Goal: Task Accomplishment & Management: Manage account settings

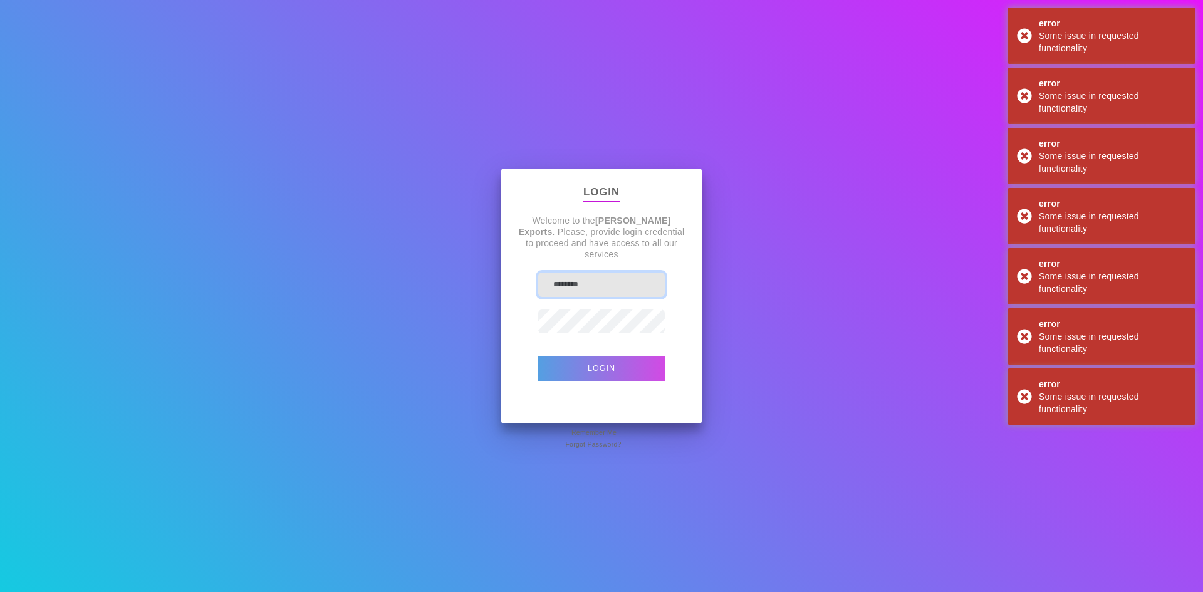
type input "********"
click at [603, 363] on button "Login" at bounding box center [601, 368] width 127 height 25
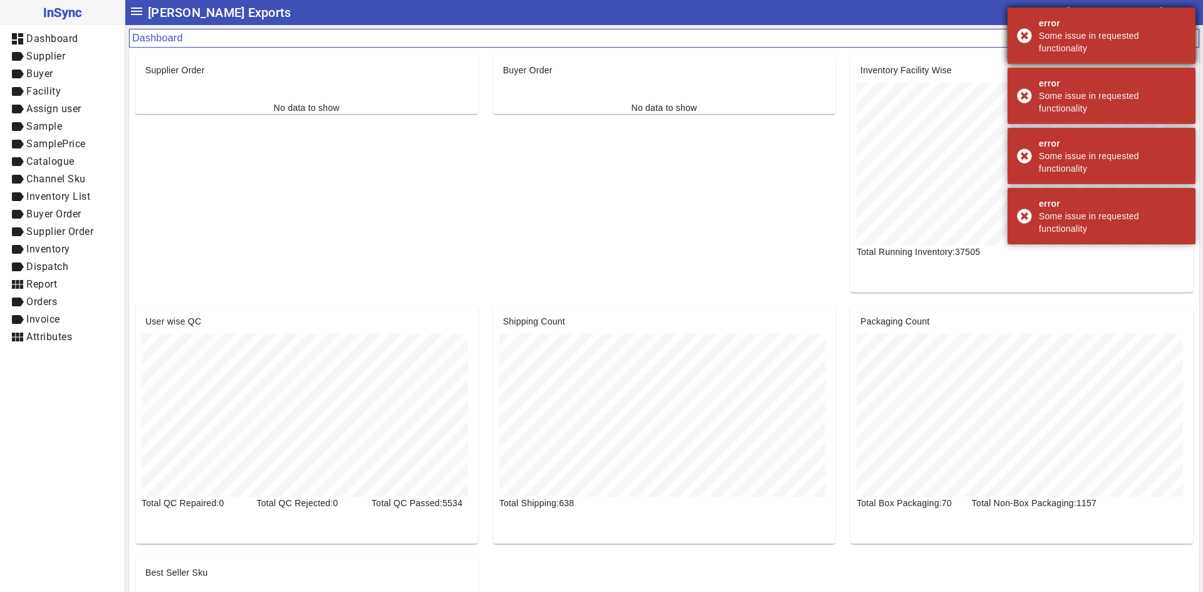
click at [1022, 39] on div "error Some issue in requested functionality" at bounding box center [1102, 36] width 188 height 56
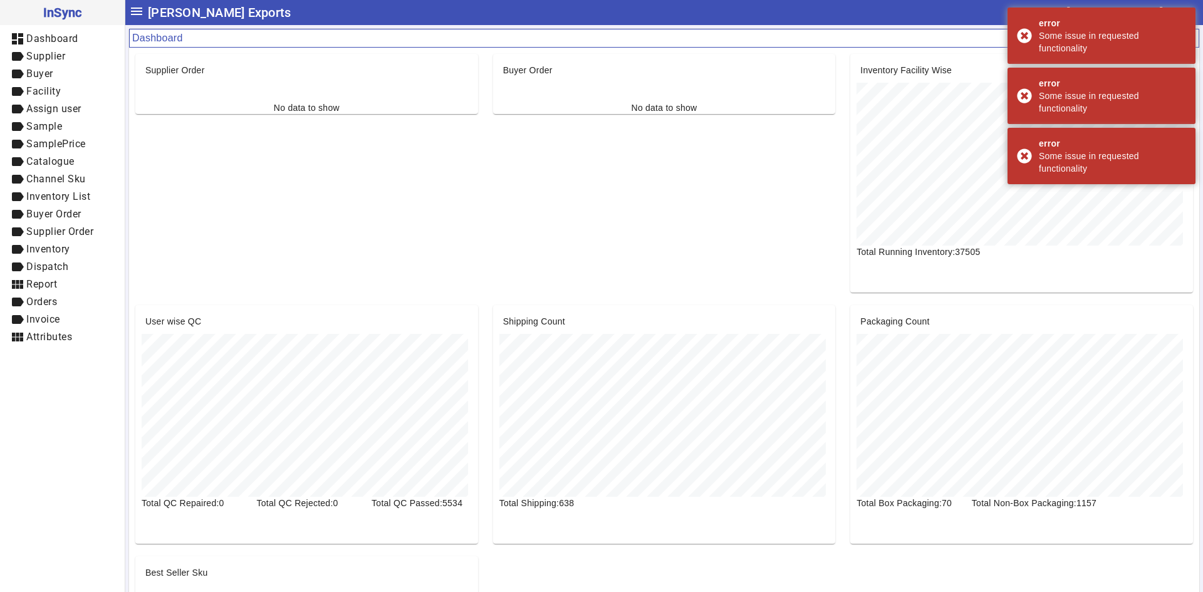
click at [1022, 39] on div "error Some issue in requested functionality" at bounding box center [1102, 36] width 188 height 56
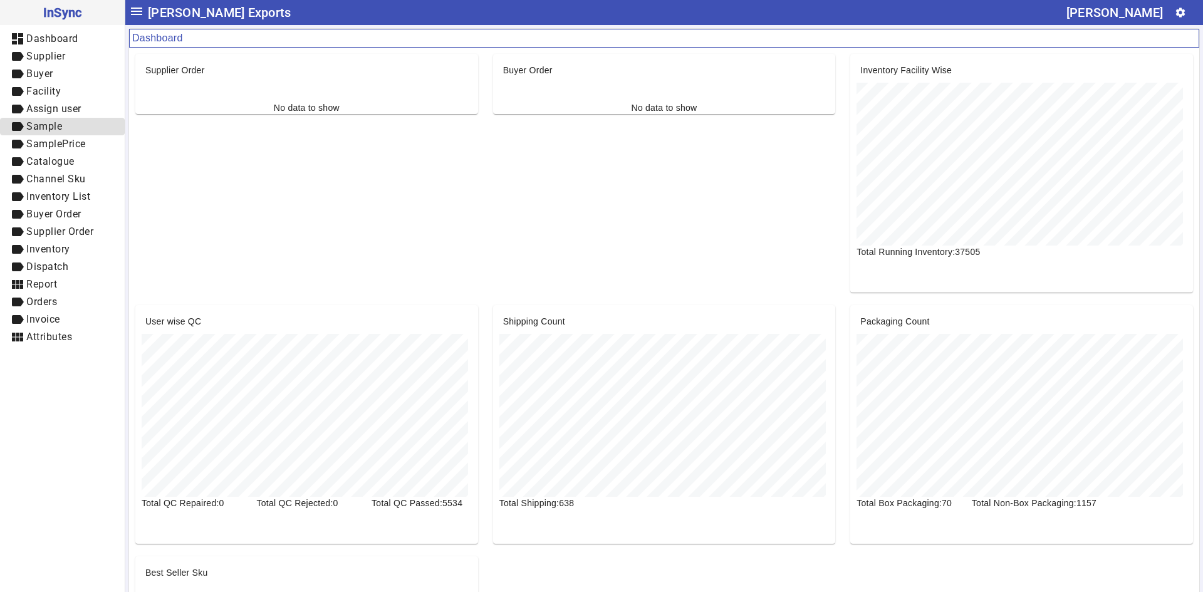
click at [70, 128] on span "label Sample" at bounding box center [62, 127] width 105 height 16
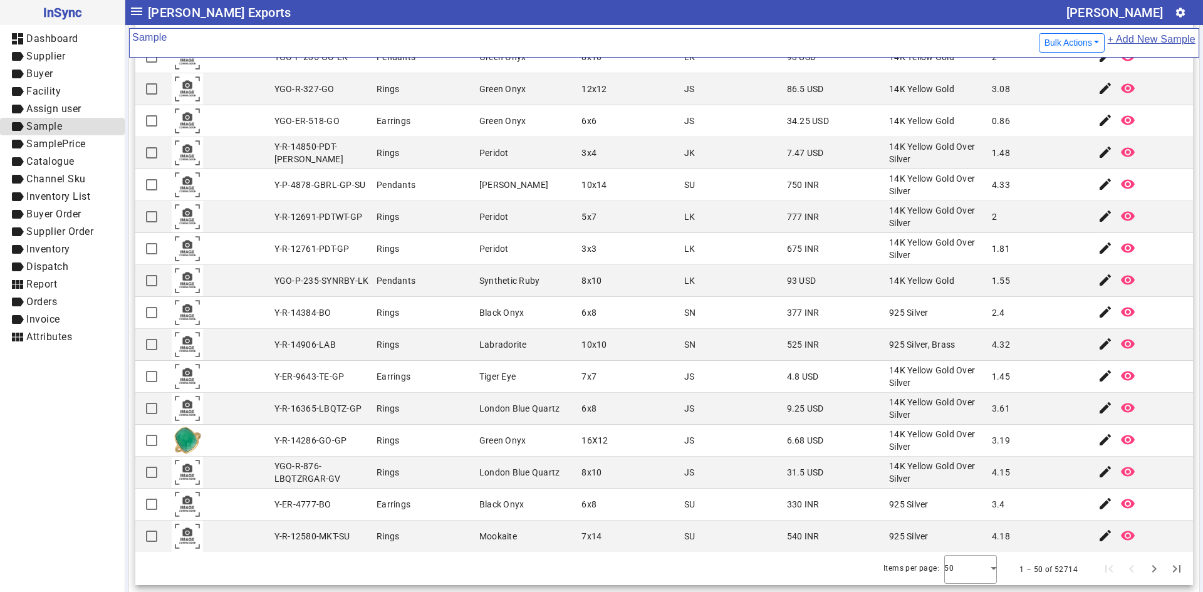
scroll to position [1075, 0]
click at [959, 568] on div at bounding box center [970, 568] width 53 height 30
click at [964, 530] on mat-option "100" at bounding box center [953, 533] width 53 height 30
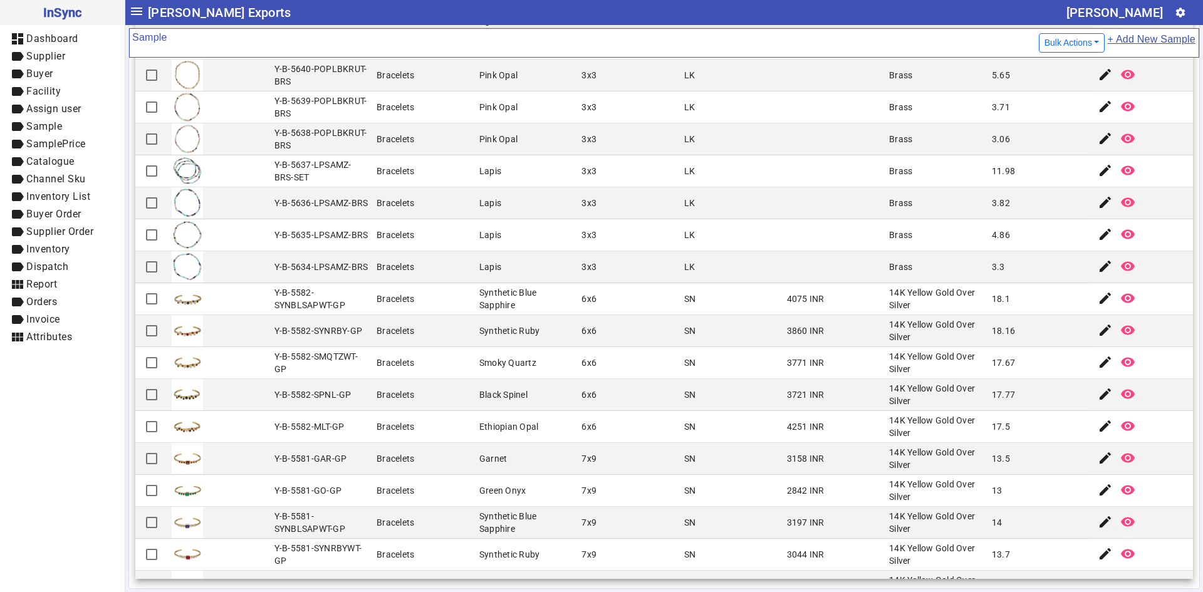
scroll to position [2429, 0]
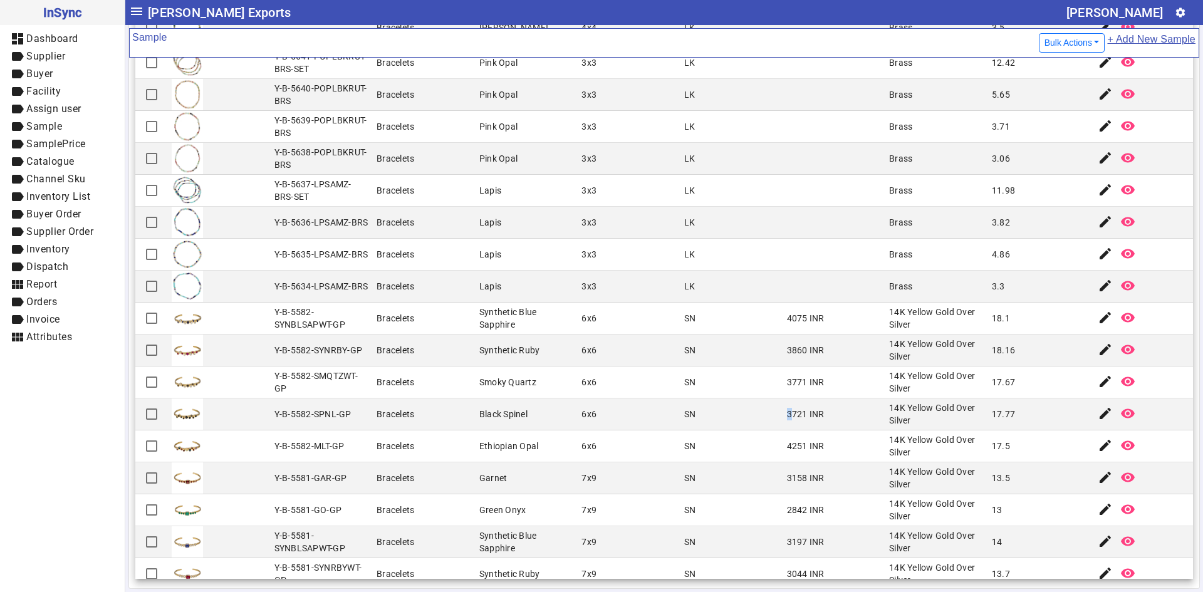
click at [787, 408] on div "3721 INR" at bounding box center [806, 414] width 38 height 13
click at [783, 374] on mat-cell "3771 INR" at bounding box center [834, 383] width 103 height 32
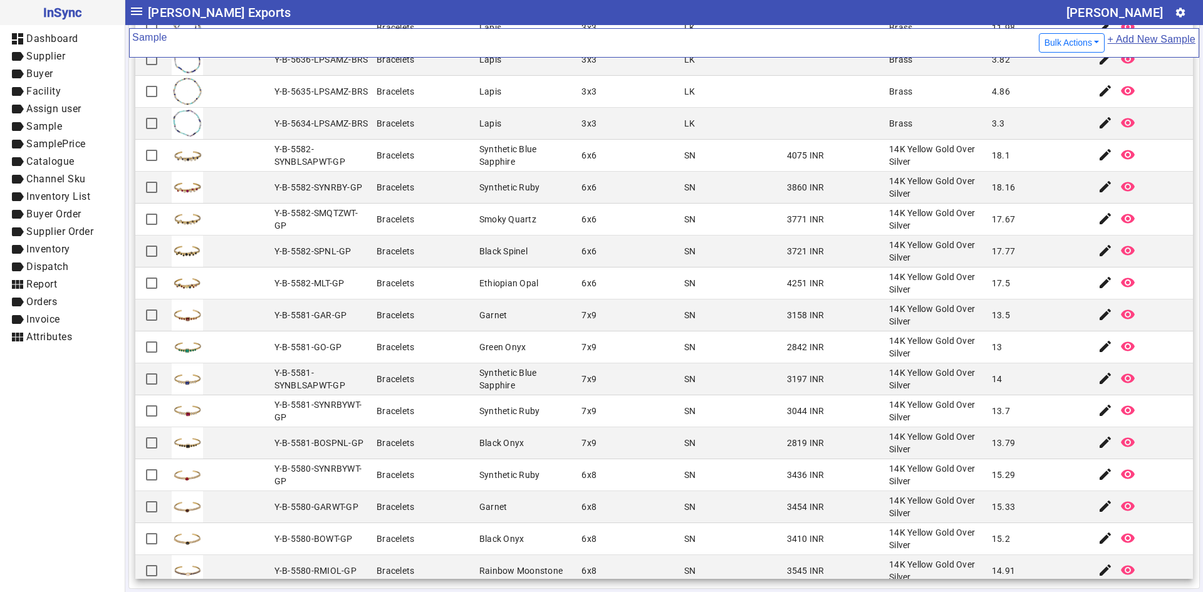
scroll to position [2679, 0]
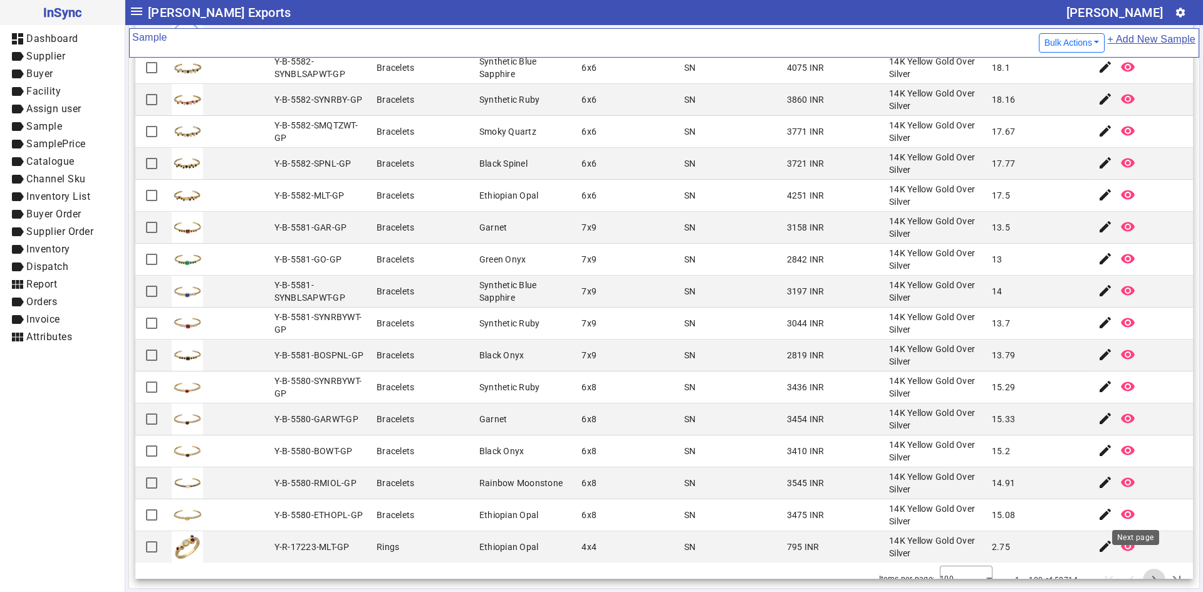
click at [1139, 565] on span "Next page" at bounding box center [1154, 580] width 30 height 30
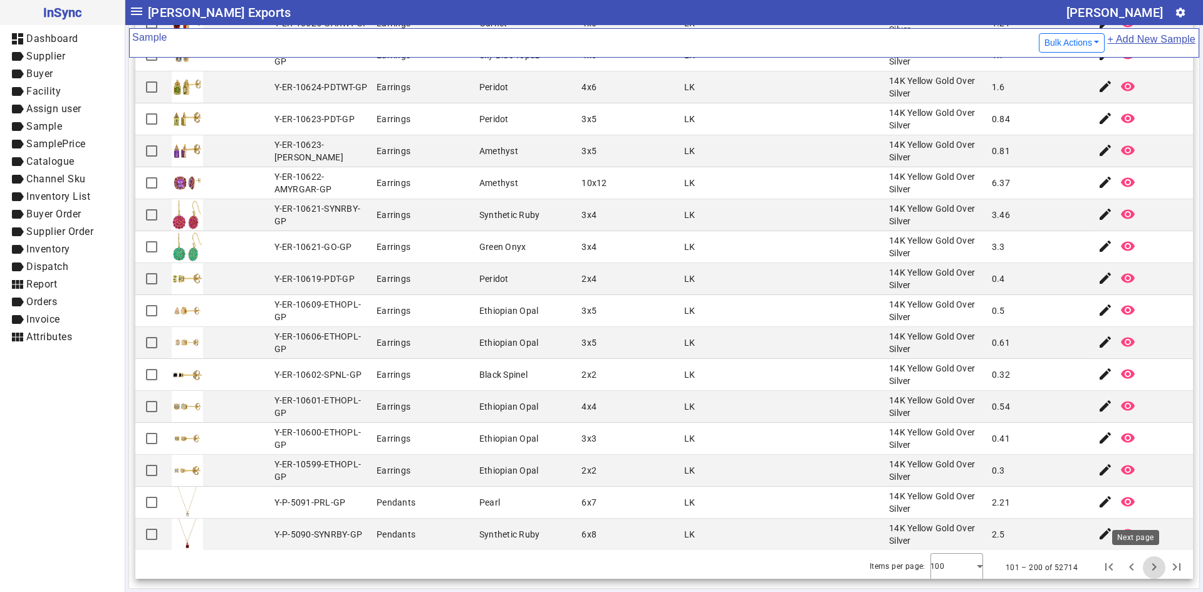
click at [1139, 563] on span "Next page" at bounding box center [1154, 568] width 30 height 30
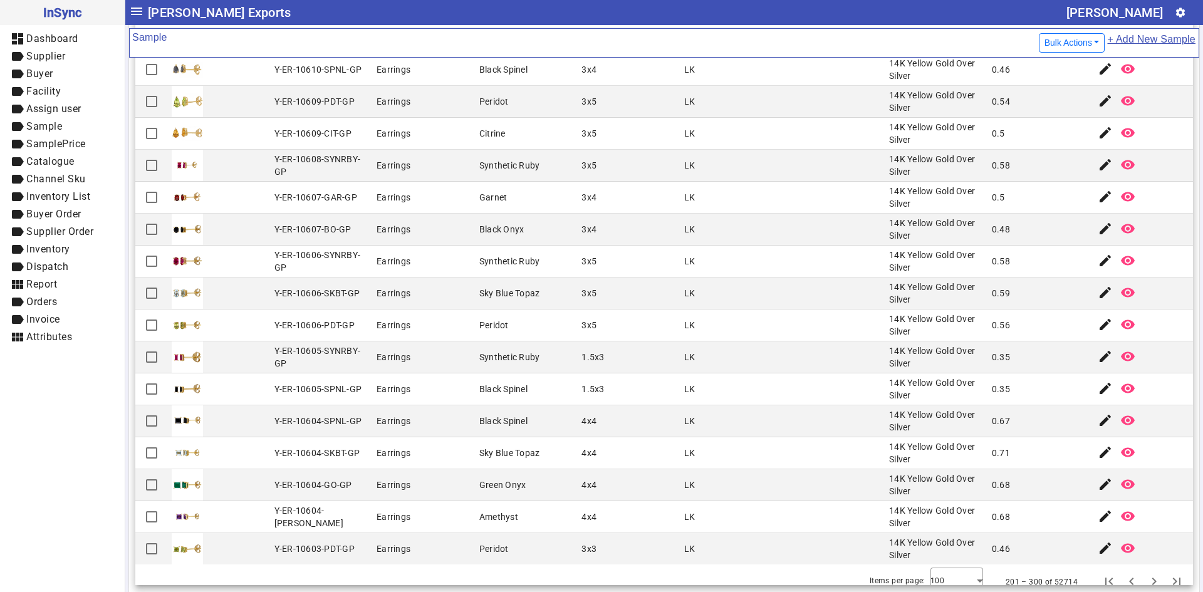
scroll to position [2673, 0]
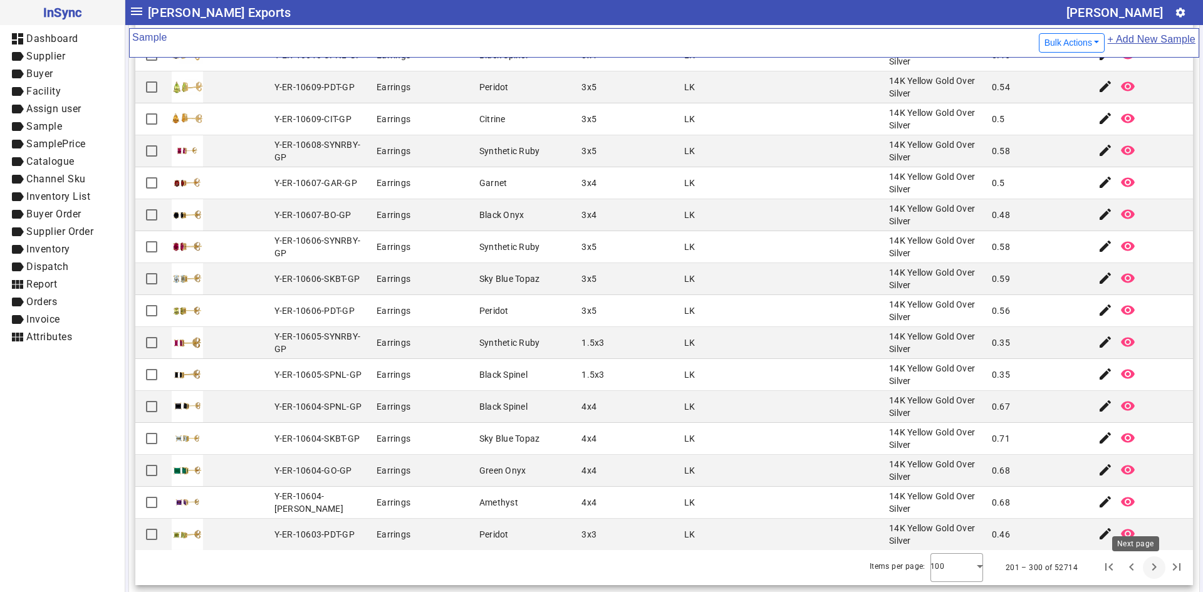
click at [1139, 573] on span "Next page" at bounding box center [1154, 568] width 30 height 30
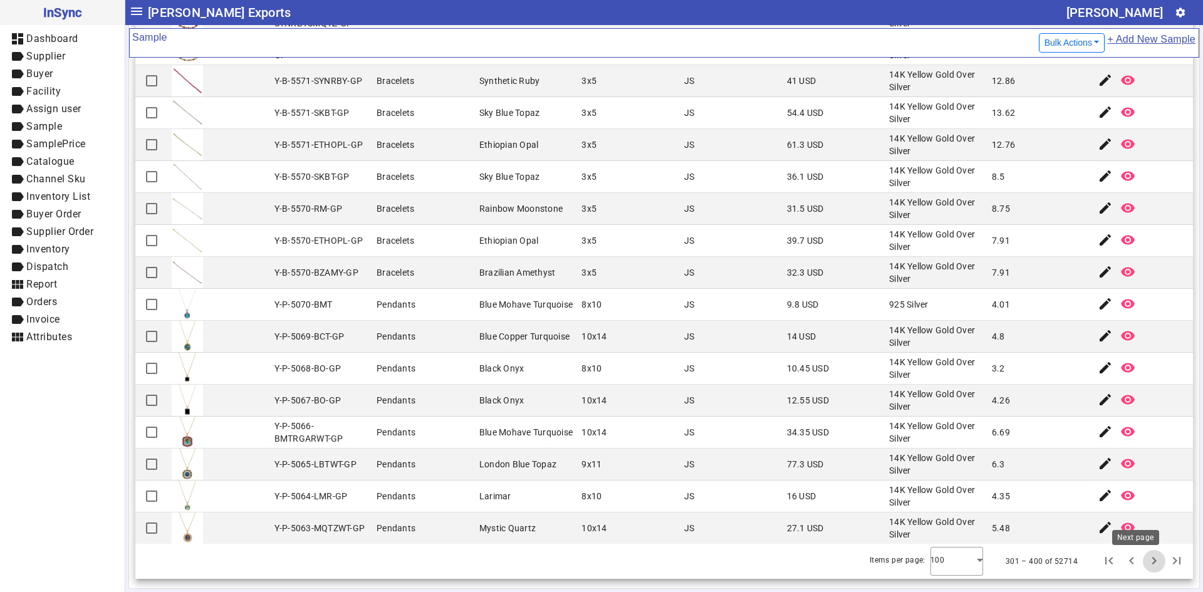
click at [1139, 568] on span "Next page" at bounding box center [1154, 561] width 30 height 30
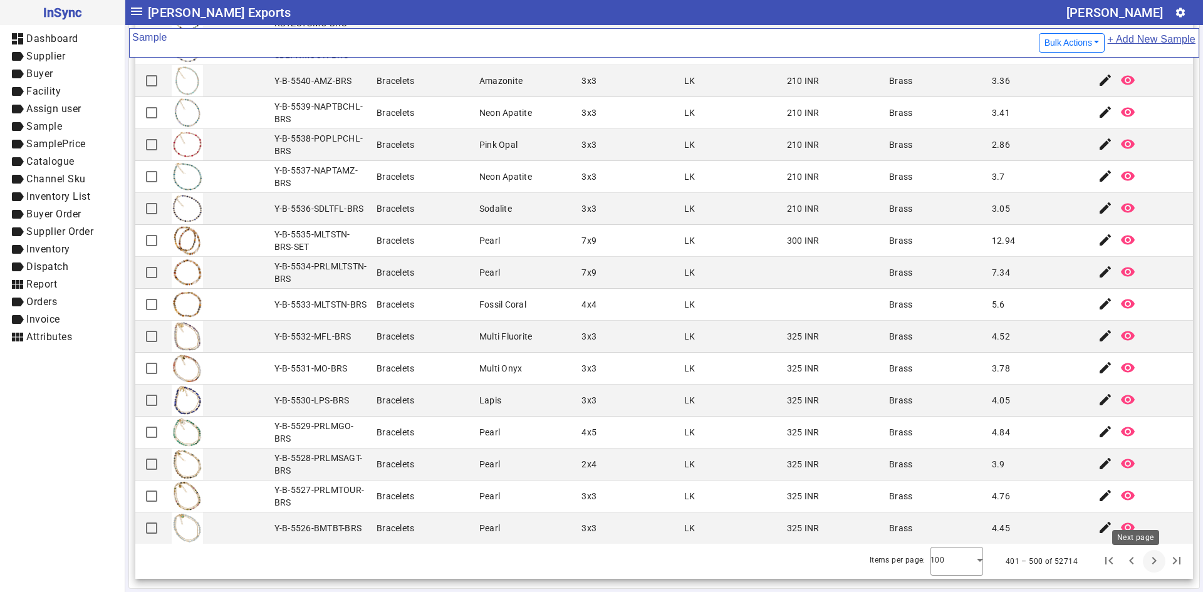
click at [1139, 565] on span "Next page" at bounding box center [1154, 561] width 30 height 30
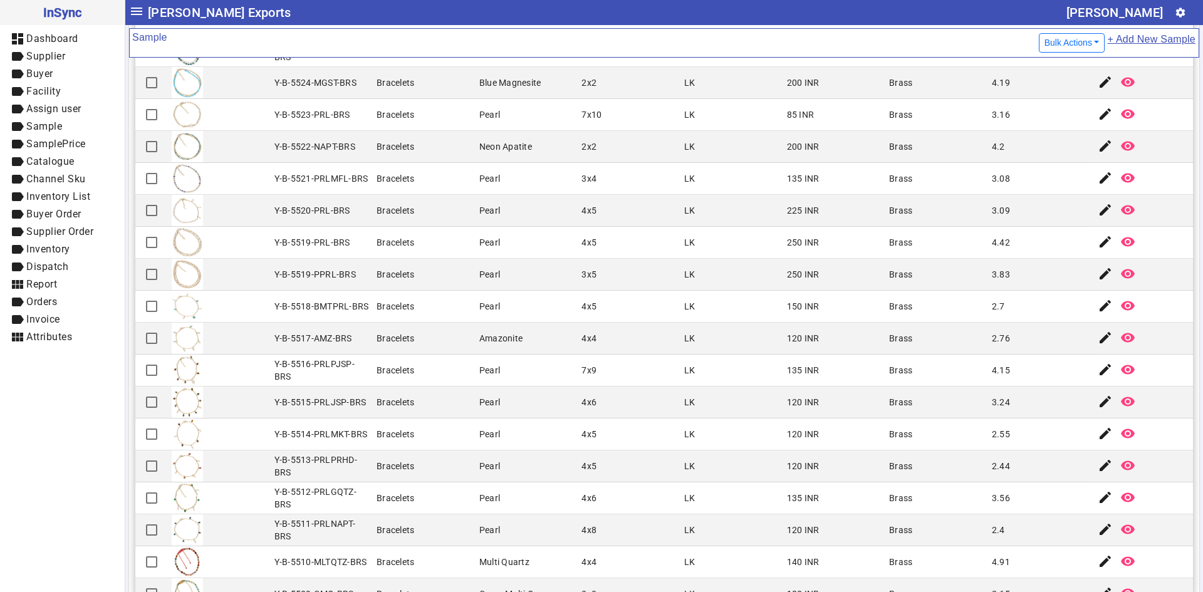
scroll to position [132, 0]
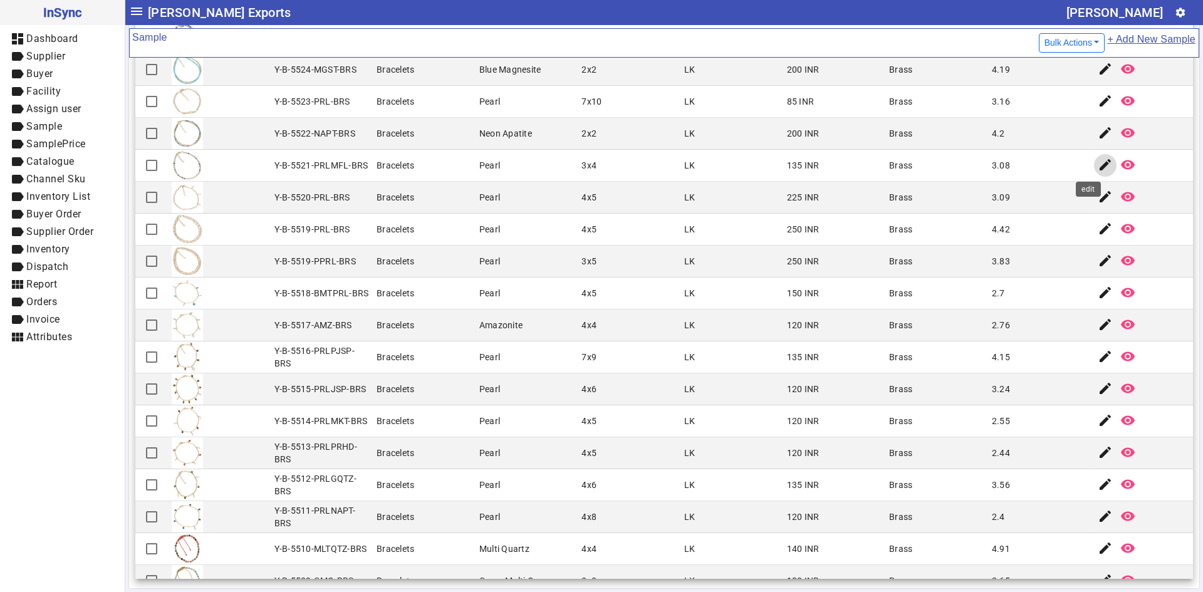
click at [1098, 165] on mat-icon "edit" at bounding box center [1105, 164] width 15 height 15
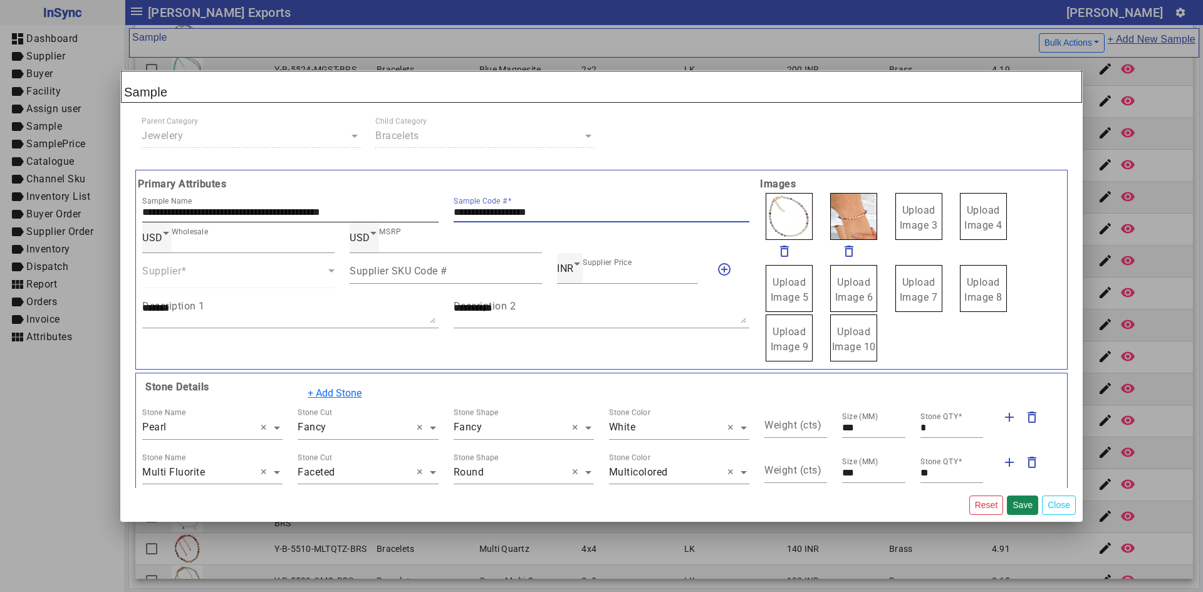
drag, startPoint x: 581, startPoint y: 210, endPoint x: 338, endPoint y: 209, distance: 242.5
click at [338, 209] on div "**********" at bounding box center [446, 207] width 622 height 31
click at [781, 279] on span "Upload Image 5" at bounding box center [790, 289] width 38 height 27
click at [781, 278] on span "Upload Image 5" at bounding box center [790, 289] width 38 height 27
click at [0, 0] on input "Upload Image 5" at bounding box center [0, 0] width 0 height 0
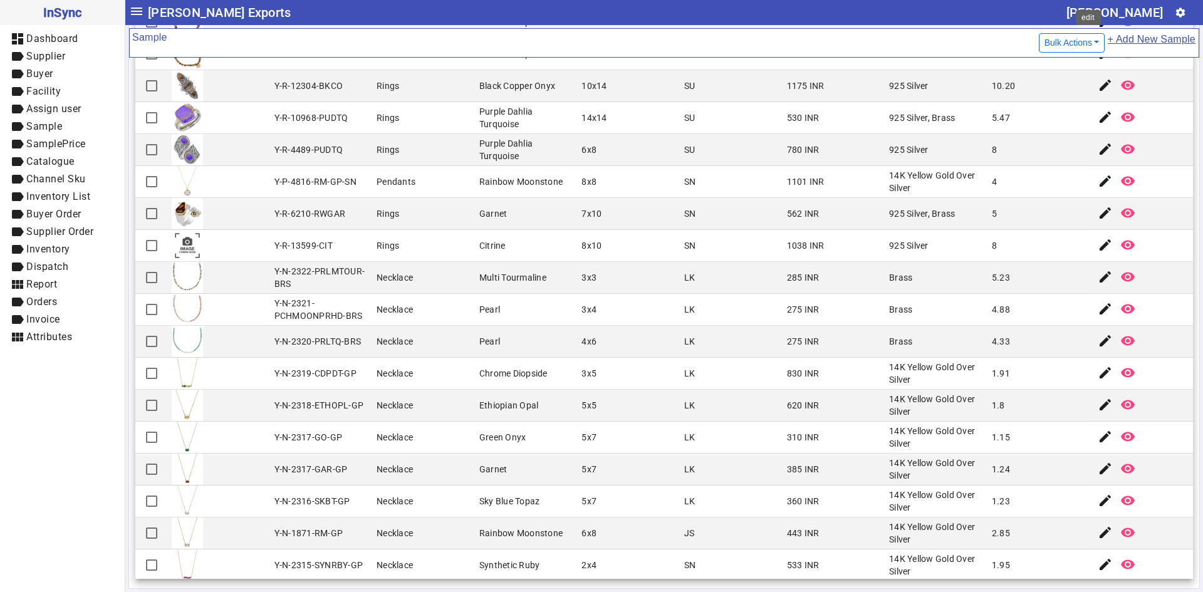
scroll to position [1692, 0]
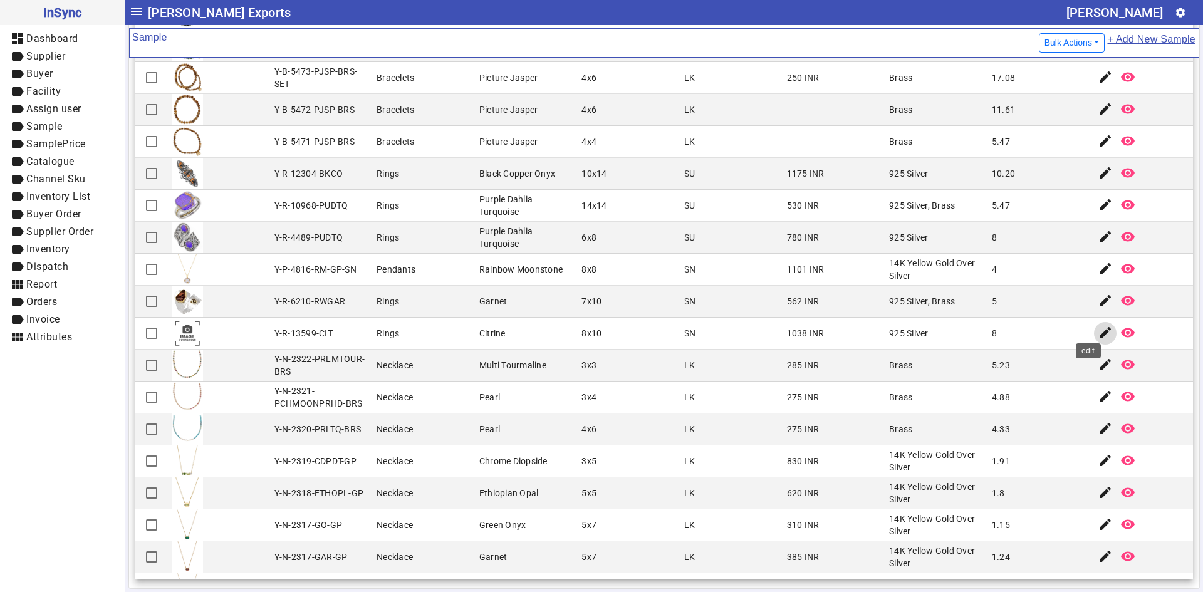
click at [1098, 325] on mat-icon "edit" at bounding box center [1105, 332] width 15 height 15
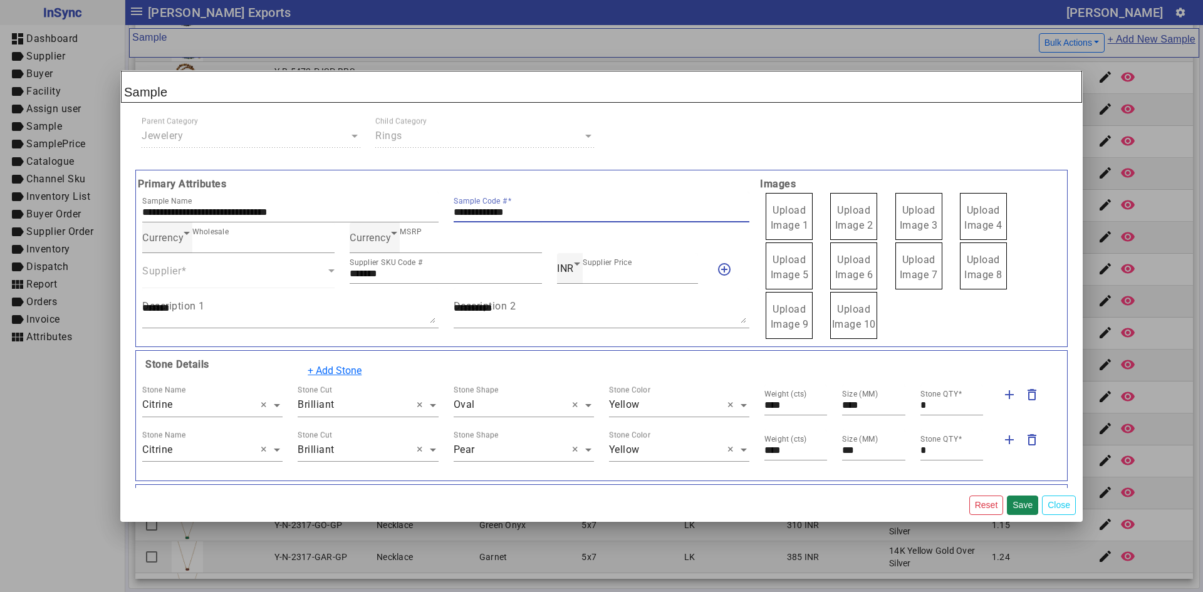
drag, startPoint x: 534, startPoint y: 212, endPoint x: 439, endPoint y: 212, distance: 94.6
click at [439, 212] on div "**********" at bounding box center [446, 207] width 622 height 31
click at [788, 204] on label "Upload Image 1" at bounding box center [789, 216] width 47 height 47
click at [0, 0] on input "Upload Image 1" at bounding box center [0, 0] width 0 height 0
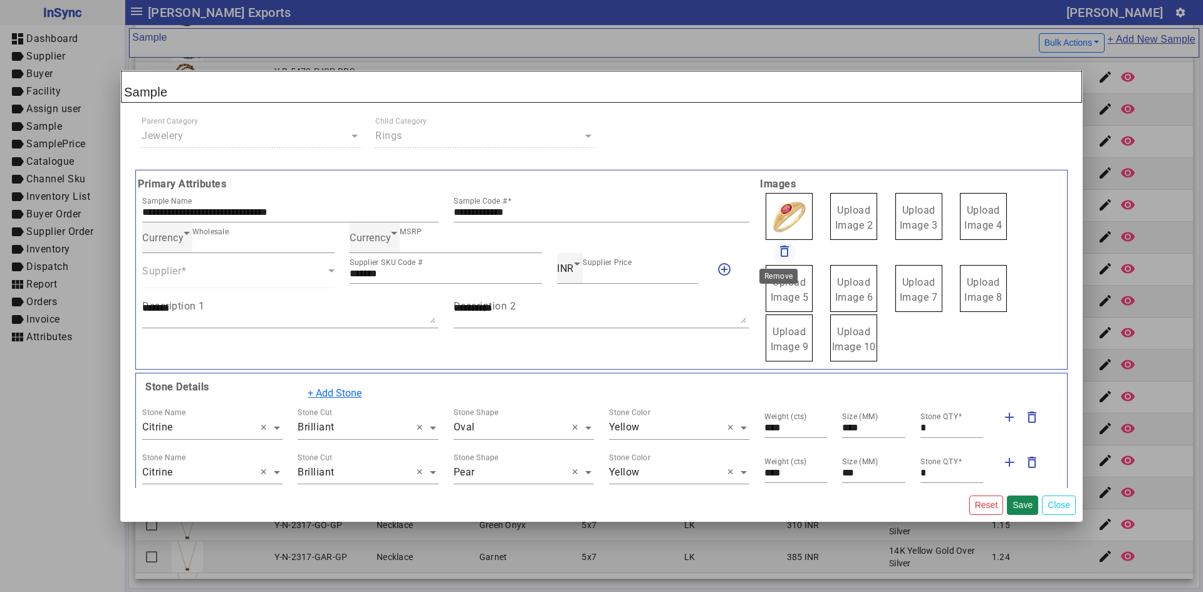
click at [777, 251] on mat-icon "delete_outline" at bounding box center [784, 251] width 15 height 15
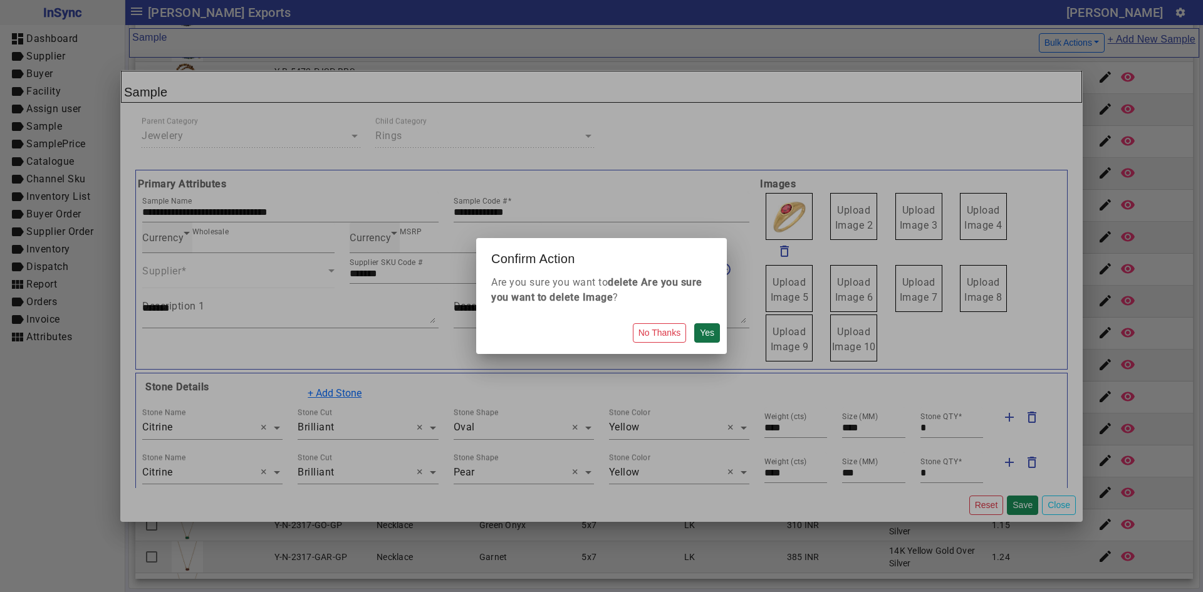
click at [702, 330] on button "Yes" at bounding box center [707, 332] width 26 height 19
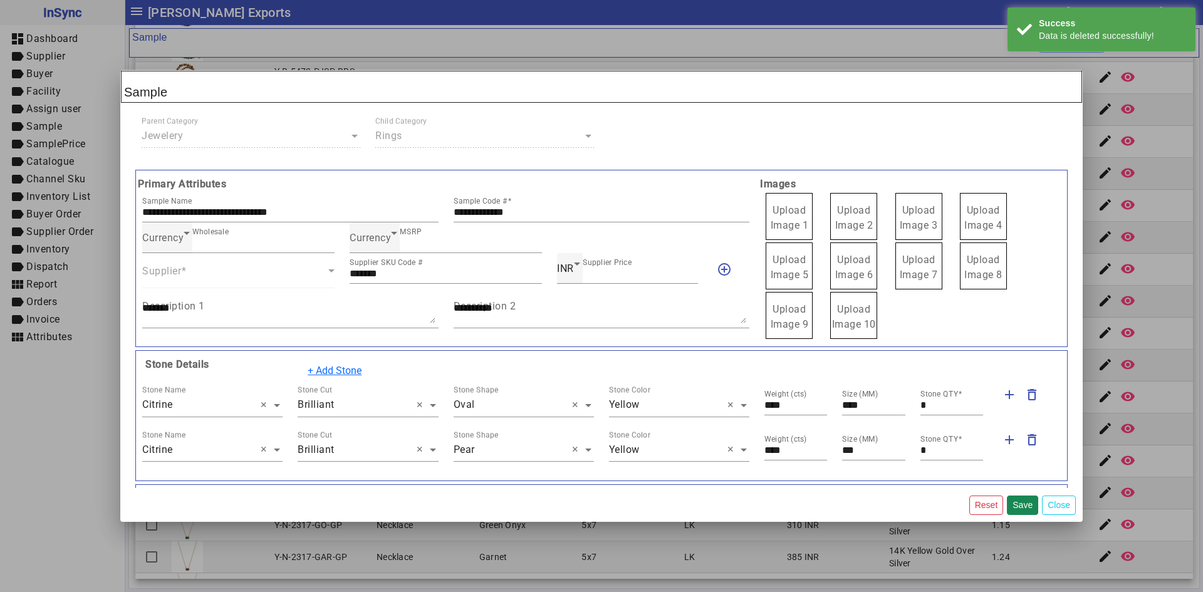
click at [791, 224] on span "Upload Image 1" at bounding box center [790, 217] width 38 height 27
click at [0, 0] on input "Upload Image 1" at bounding box center [0, 0] width 0 height 0
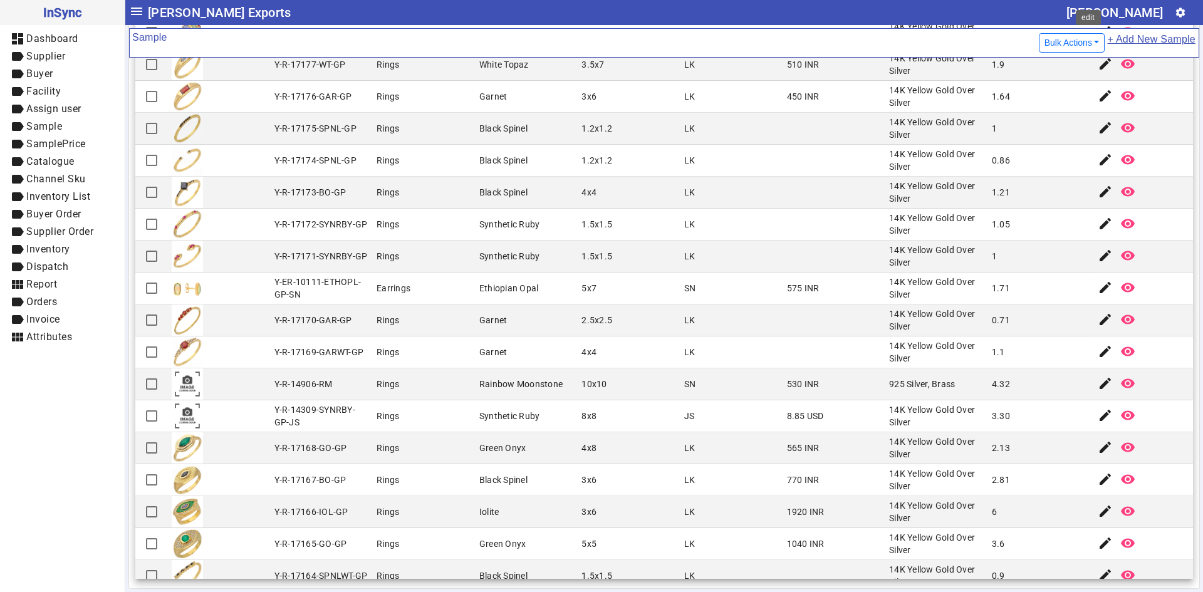
scroll to position [2673, 0]
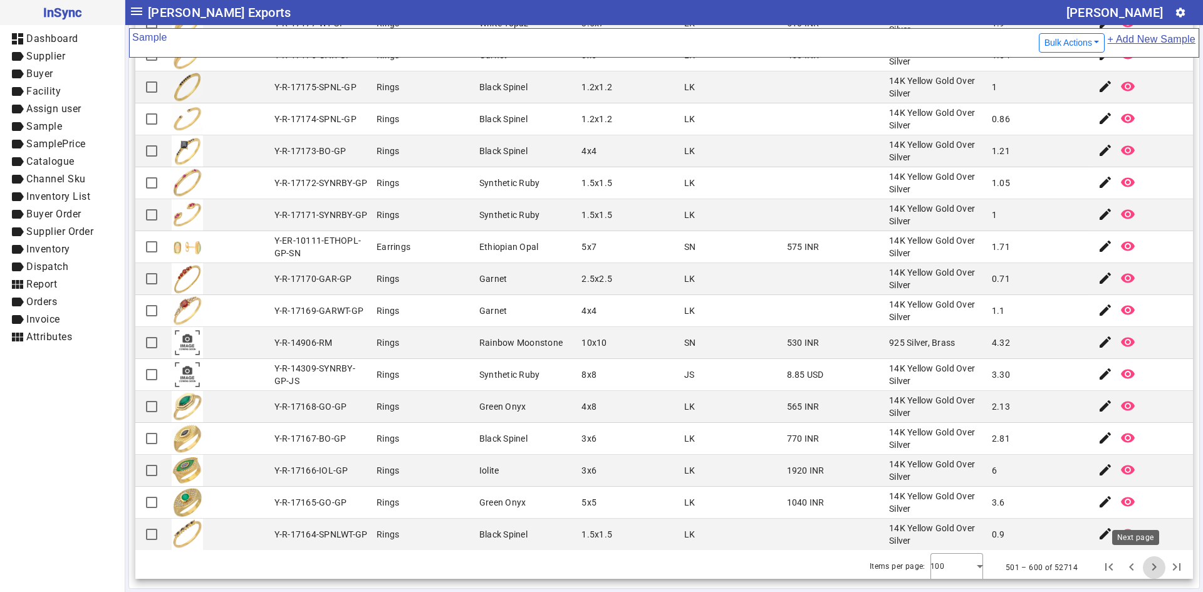
click at [1139, 561] on span "Next page" at bounding box center [1154, 568] width 30 height 30
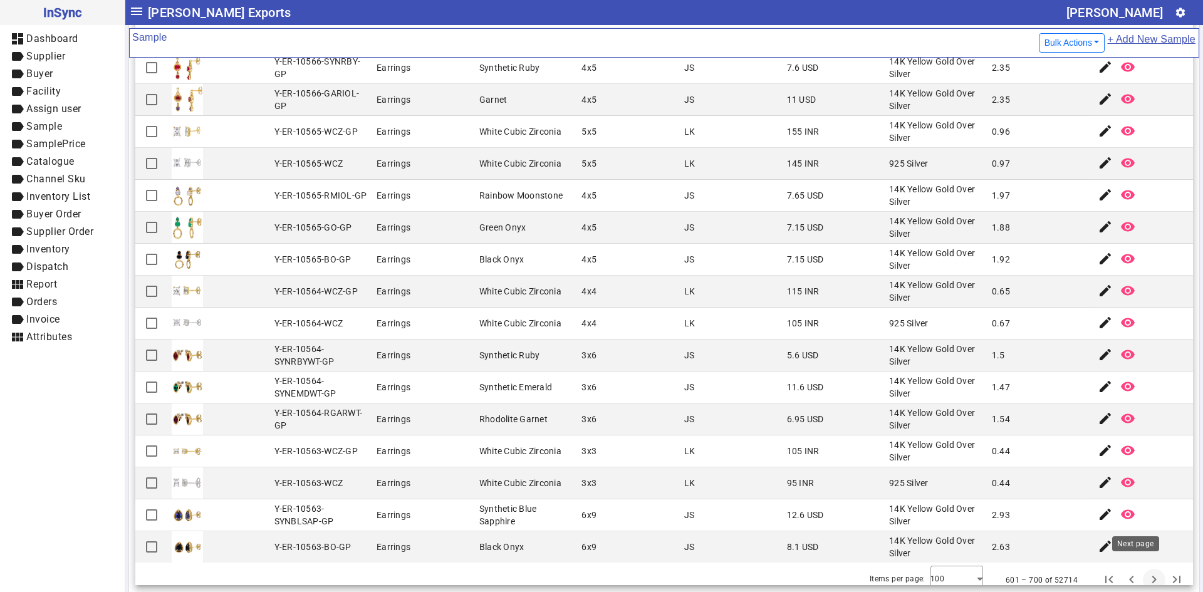
click at [1139, 567] on span "Next page" at bounding box center [1154, 580] width 30 height 30
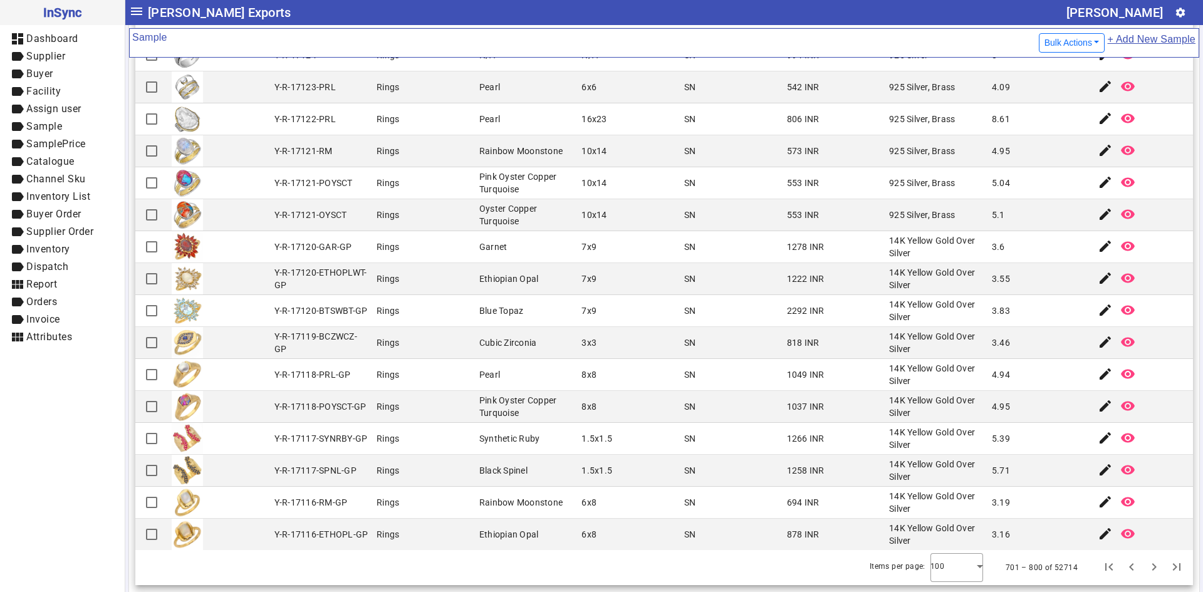
scroll to position [132, 0]
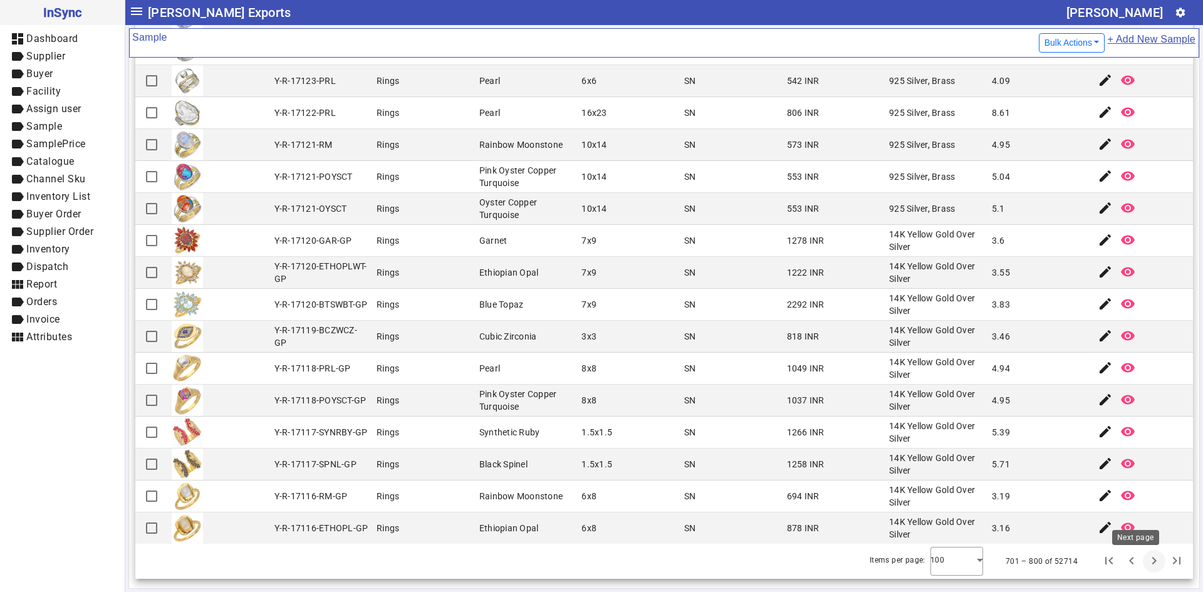
click at [1139, 560] on span "Next page" at bounding box center [1154, 561] width 30 height 30
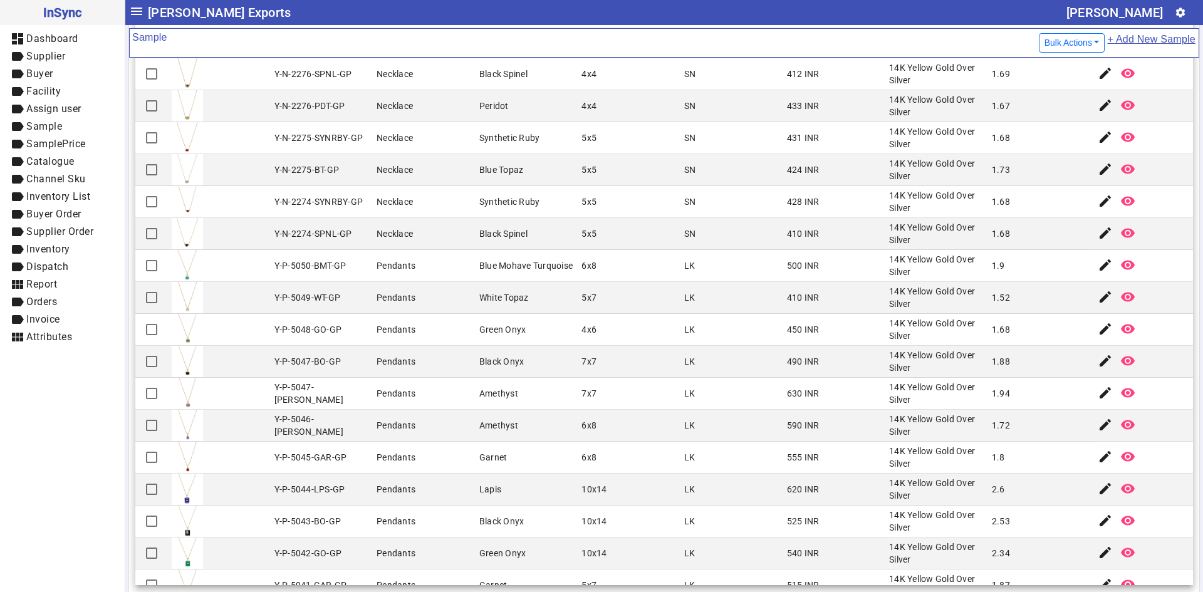
scroll to position [2673, 0]
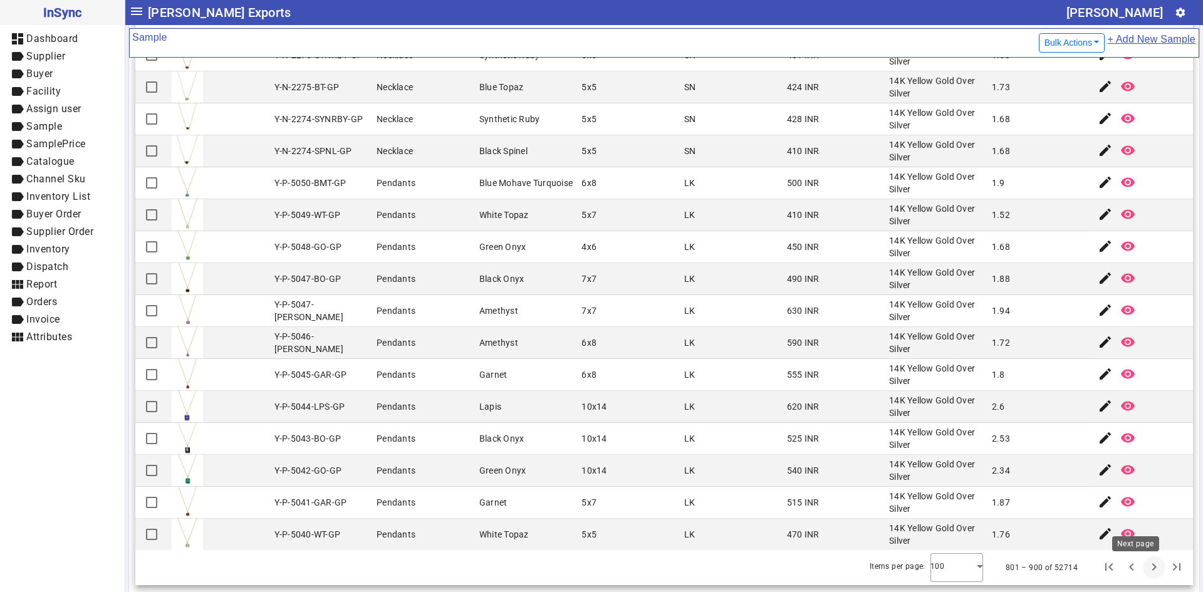
click at [1139, 565] on span "Next page" at bounding box center [1154, 568] width 30 height 30
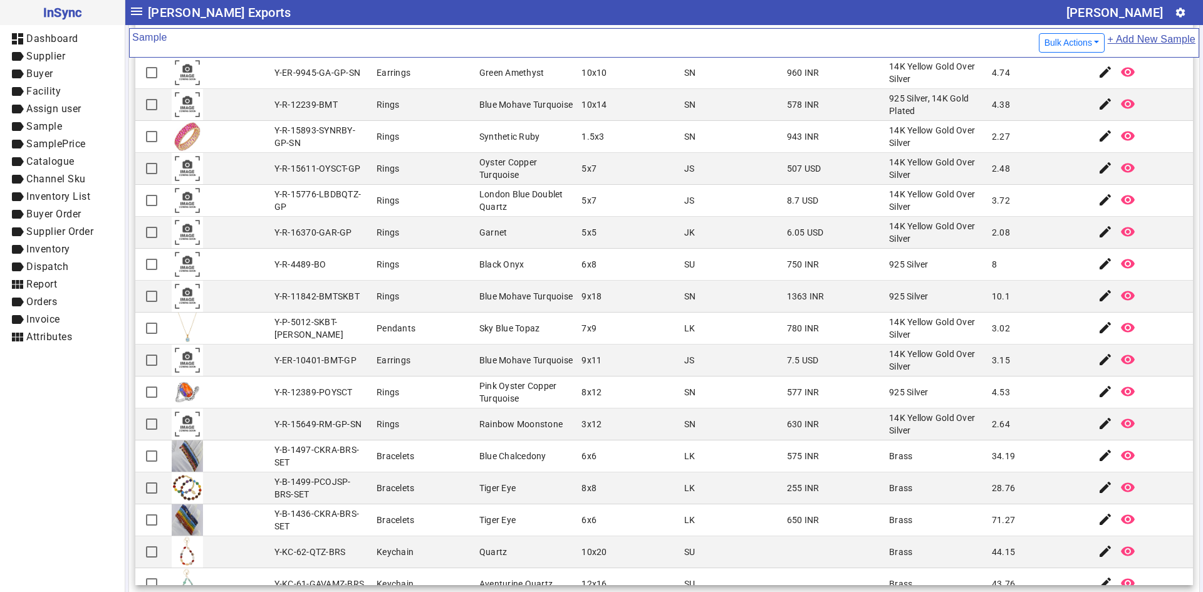
scroll to position [815, 0]
